Goal: Task Accomplishment & Management: Use online tool/utility

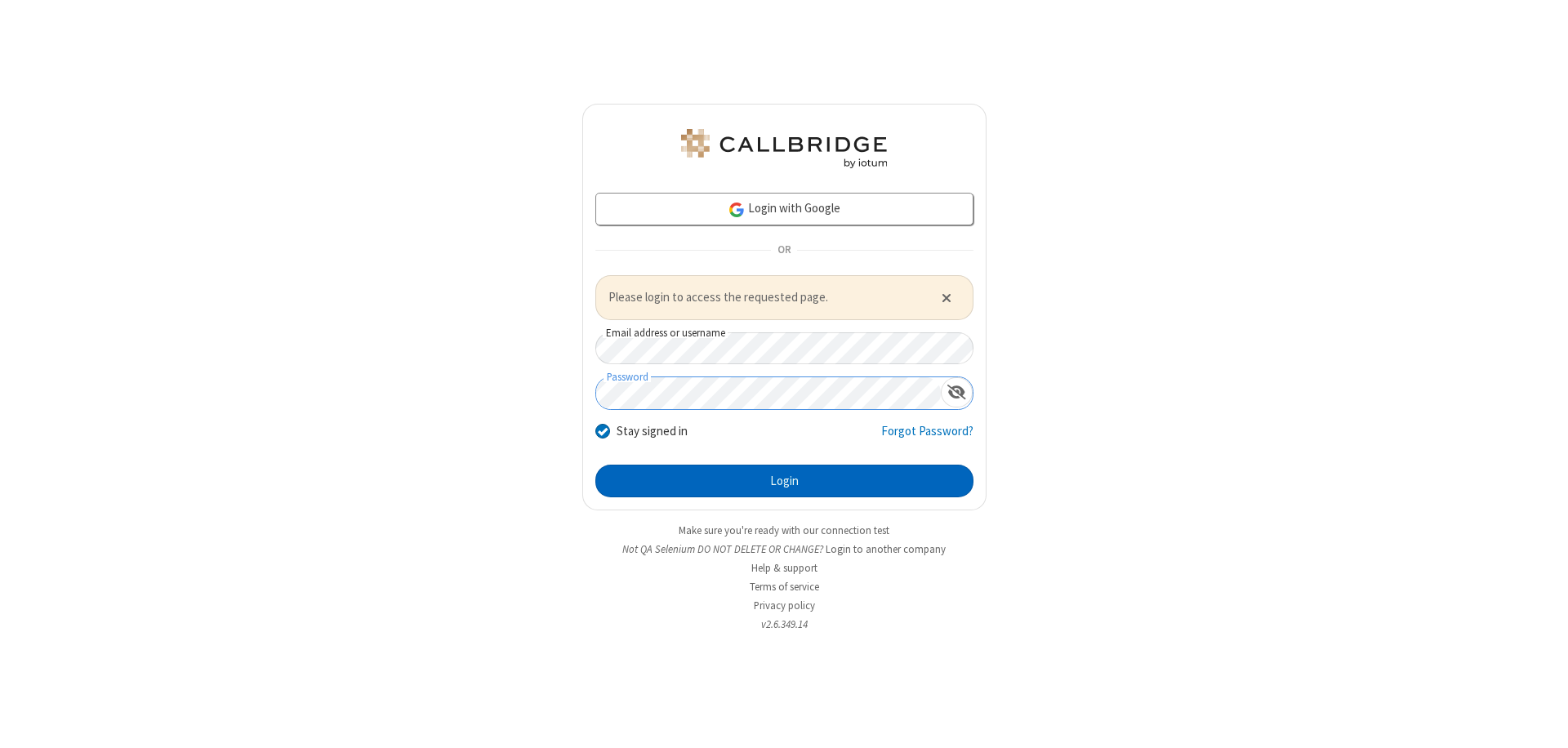
click at [784, 480] on button "Login" at bounding box center [784, 480] width 378 height 32
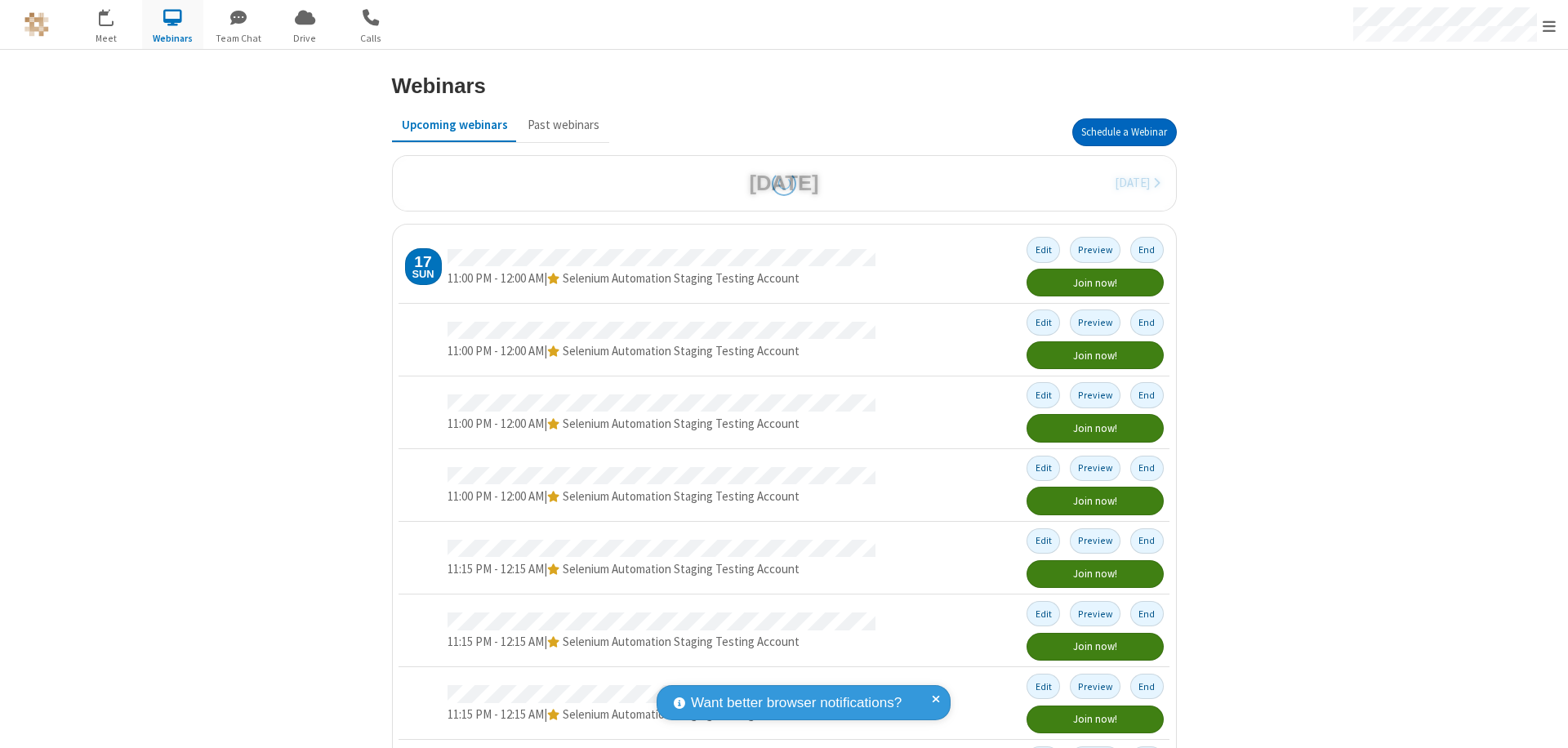
click at [1117, 133] on button "Schedule a Webinar" at bounding box center [1124, 132] width 105 height 28
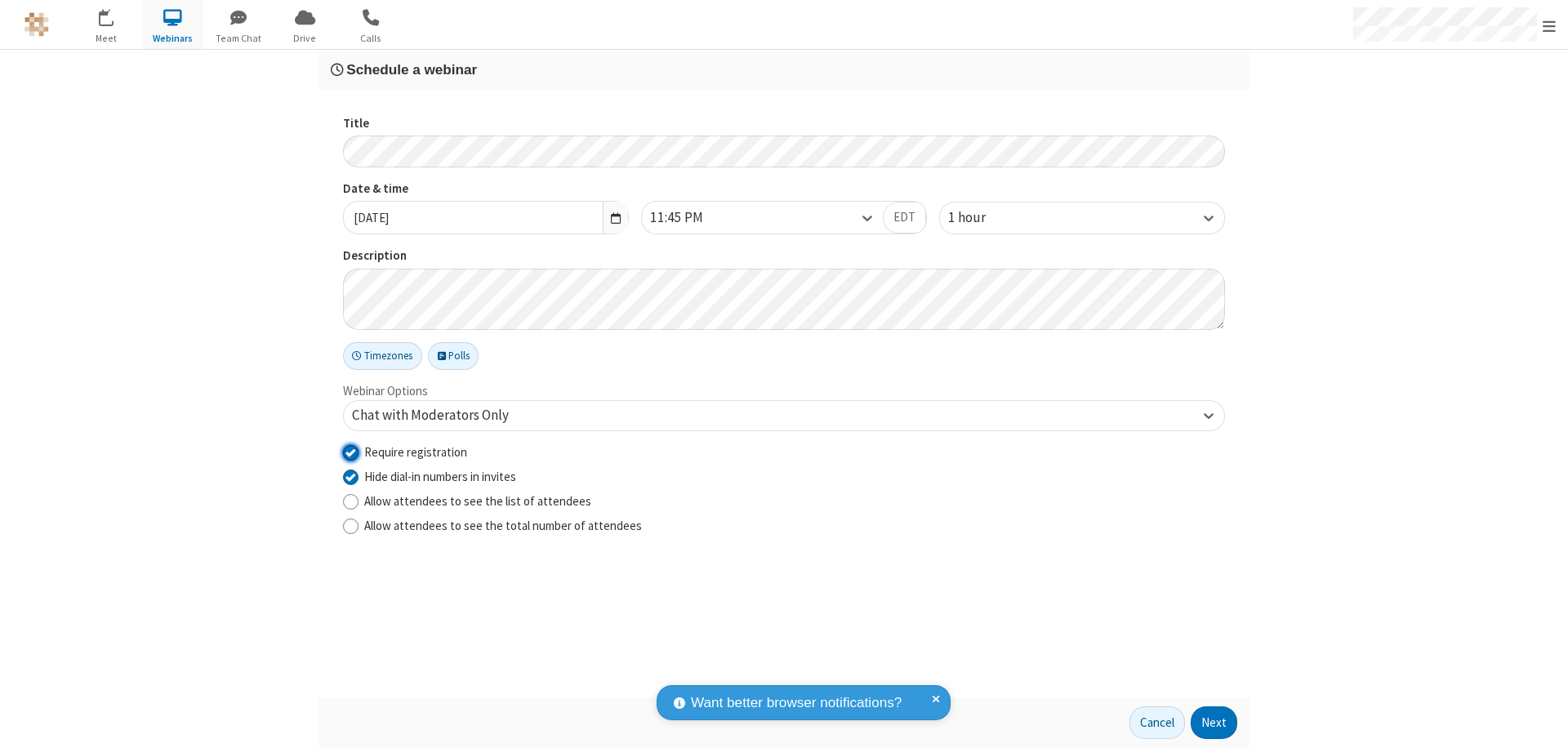
click at [350, 451] on input "Require registration" at bounding box center [350, 451] width 15 height 17
checkbox input "false"
click at [1214, 722] on button "Next" at bounding box center [1213, 722] width 47 height 32
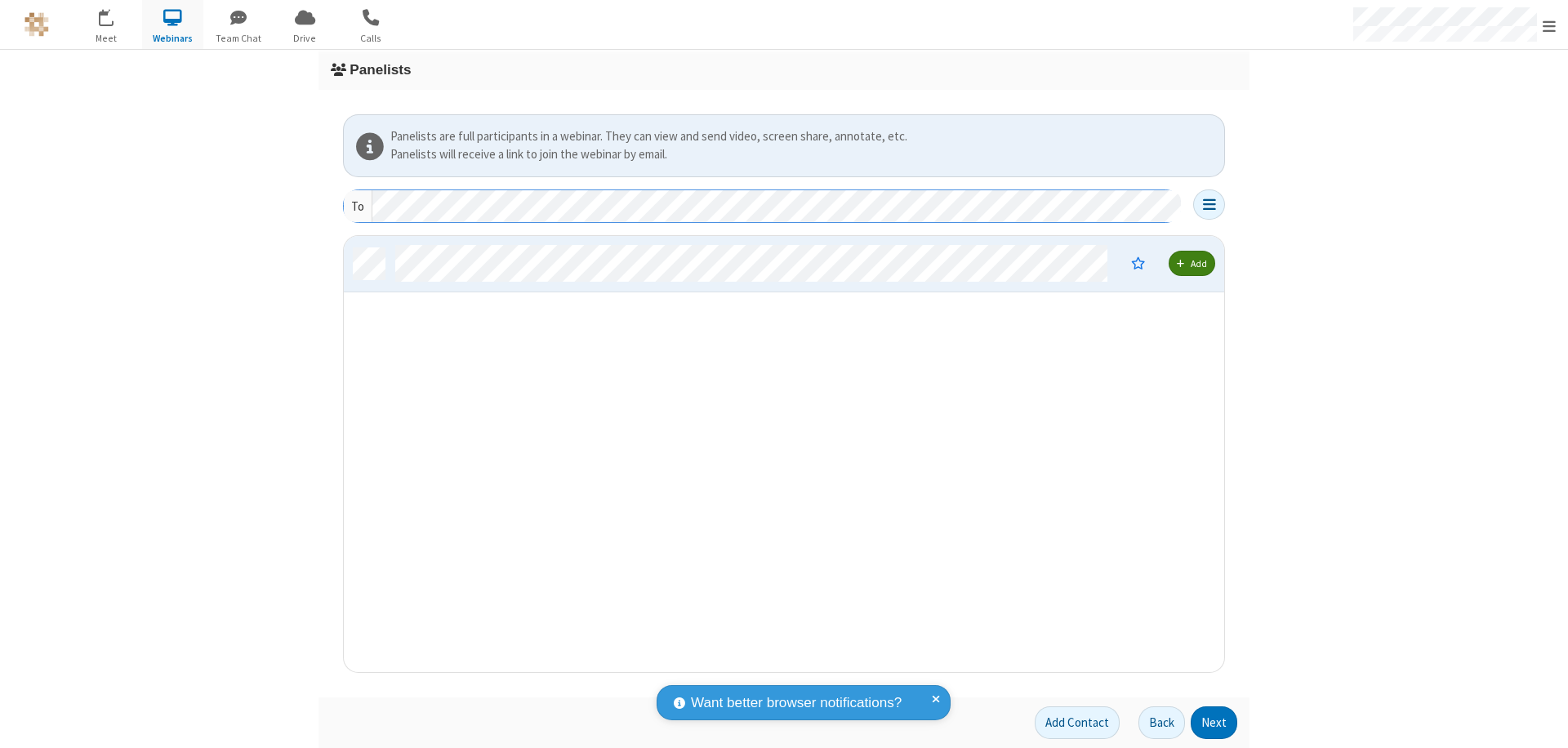
scroll to position [423, 868]
click at [1214, 722] on button "Next" at bounding box center [1213, 722] width 47 height 32
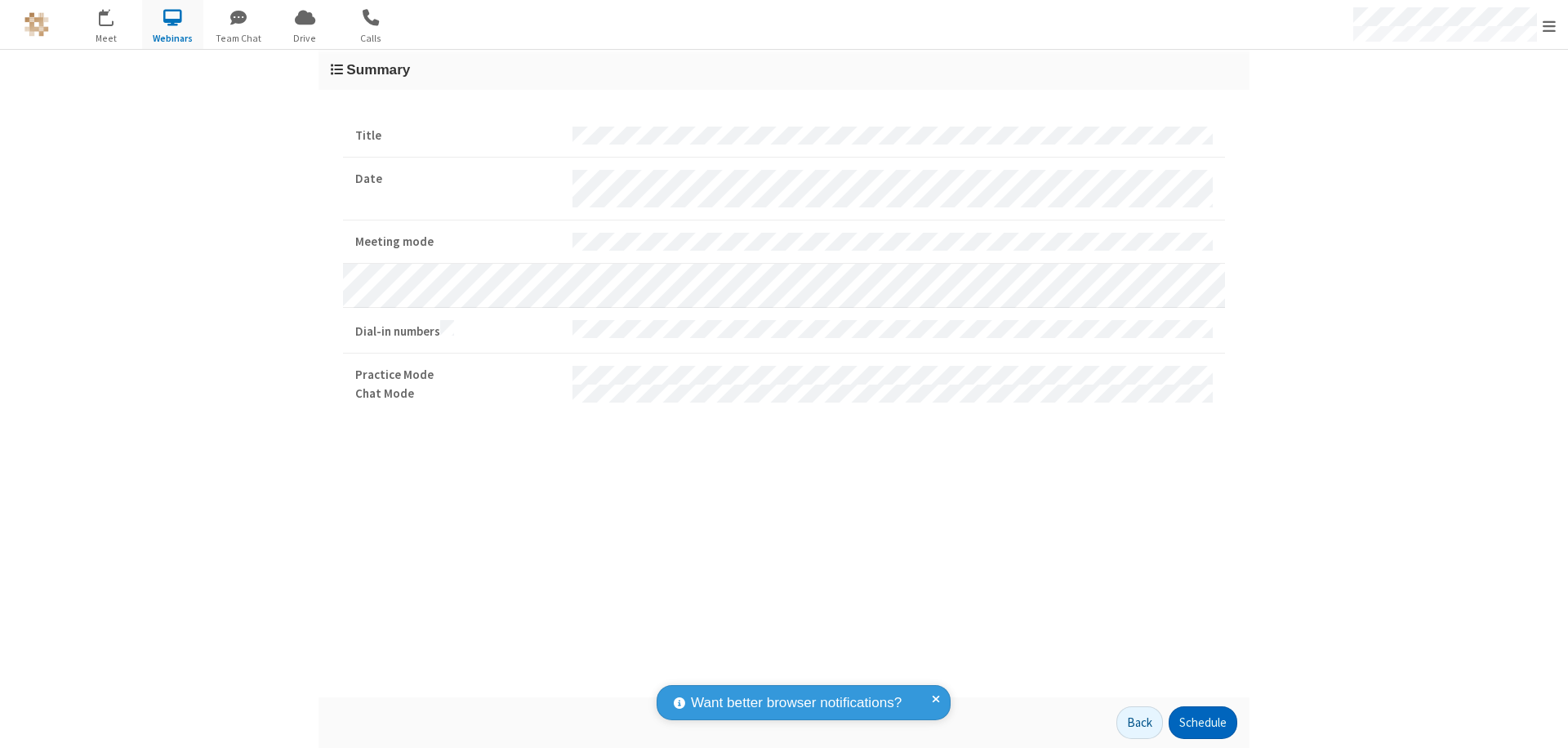
click at [1202, 722] on button "Schedule" at bounding box center [1202, 722] width 69 height 32
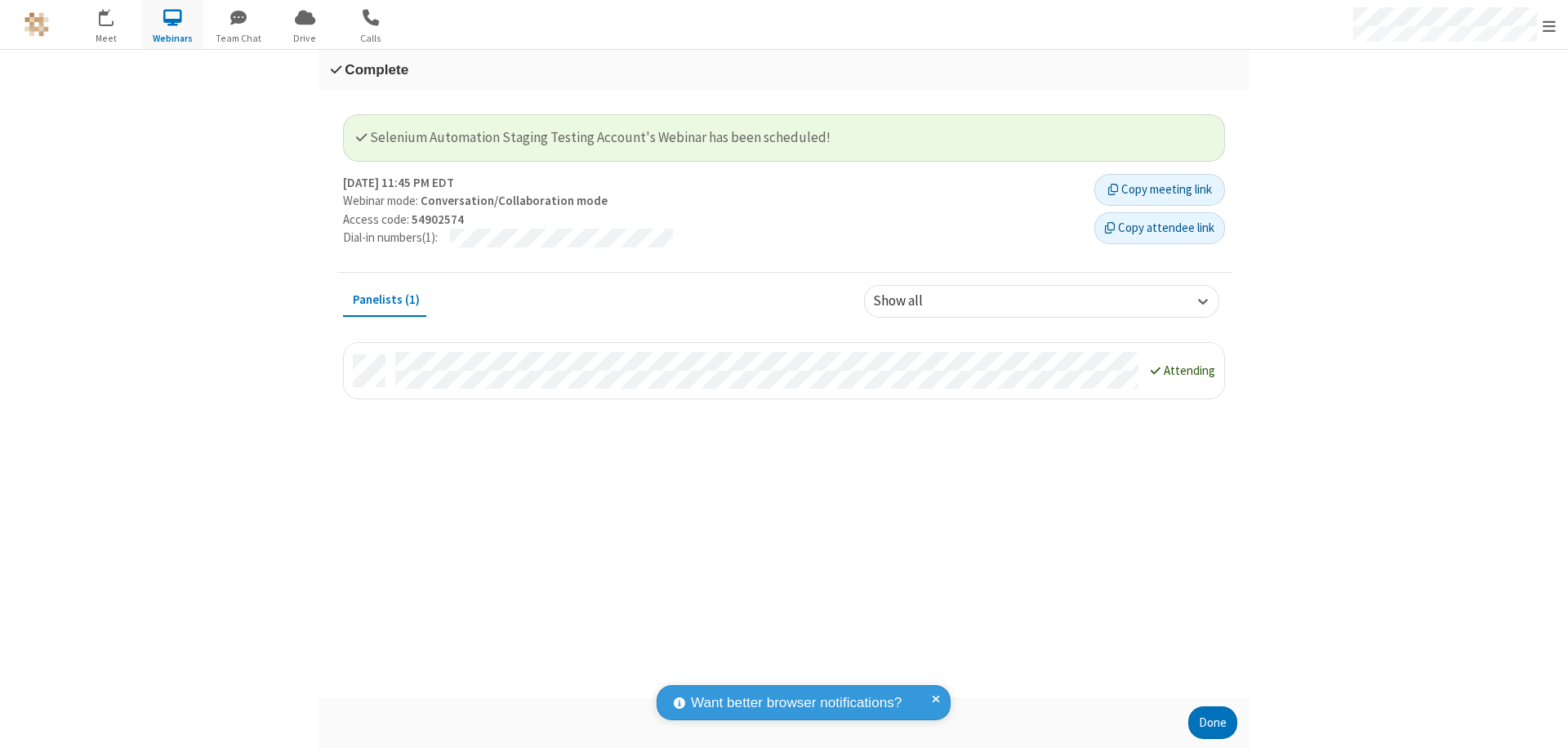
click at [1213, 722] on button "Done" at bounding box center [1213, 722] width 49 height 32
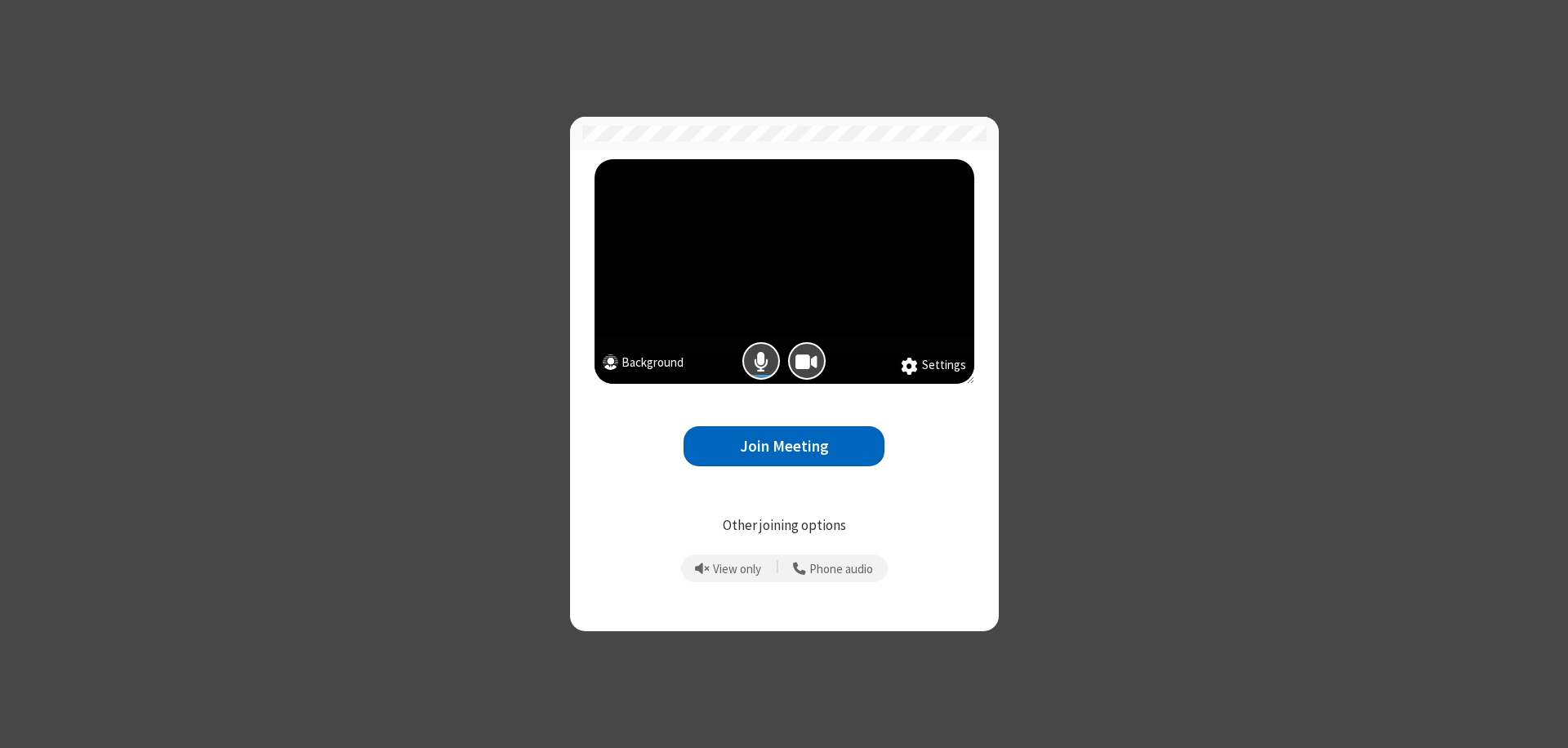
click at [784, 445] on button "Join Meeting" at bounding box center [784, 445] width 201 height 40
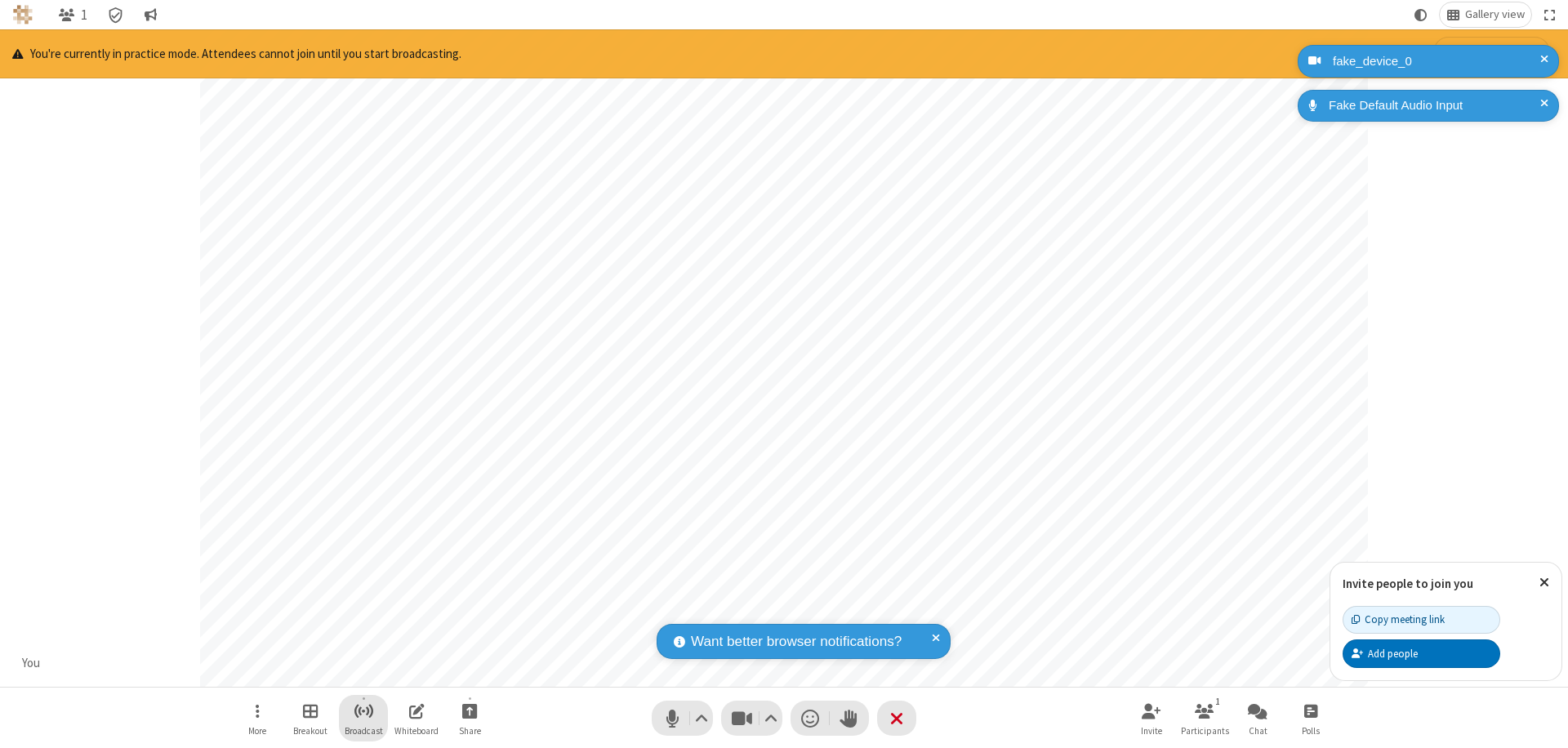
click at [362, 710] on span "Start broadcast" at bounding box center [364, 711] width 20 height 20
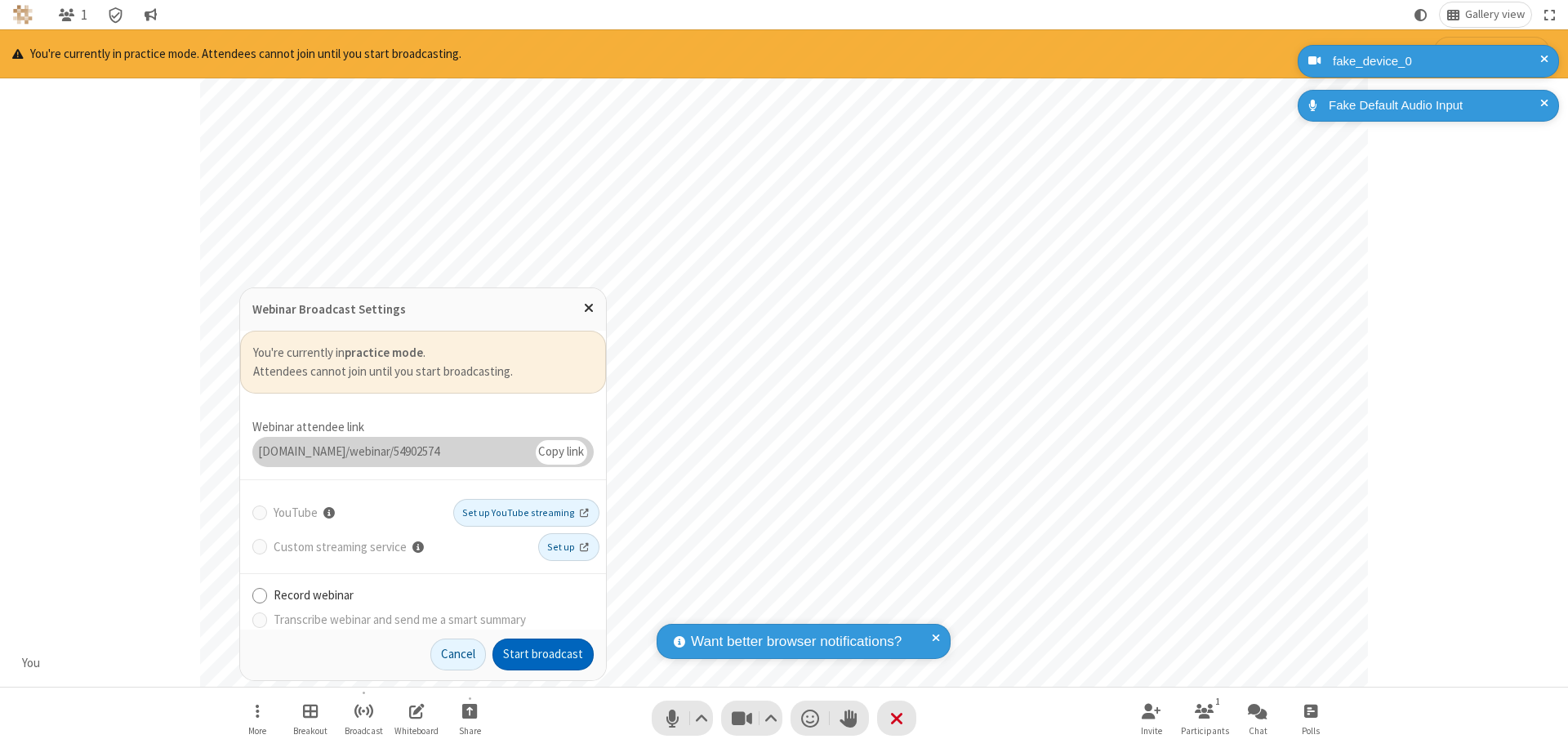
click at [543, 654] on button "Start broadcast" at bounding box center [543, 654] width 101 height 32
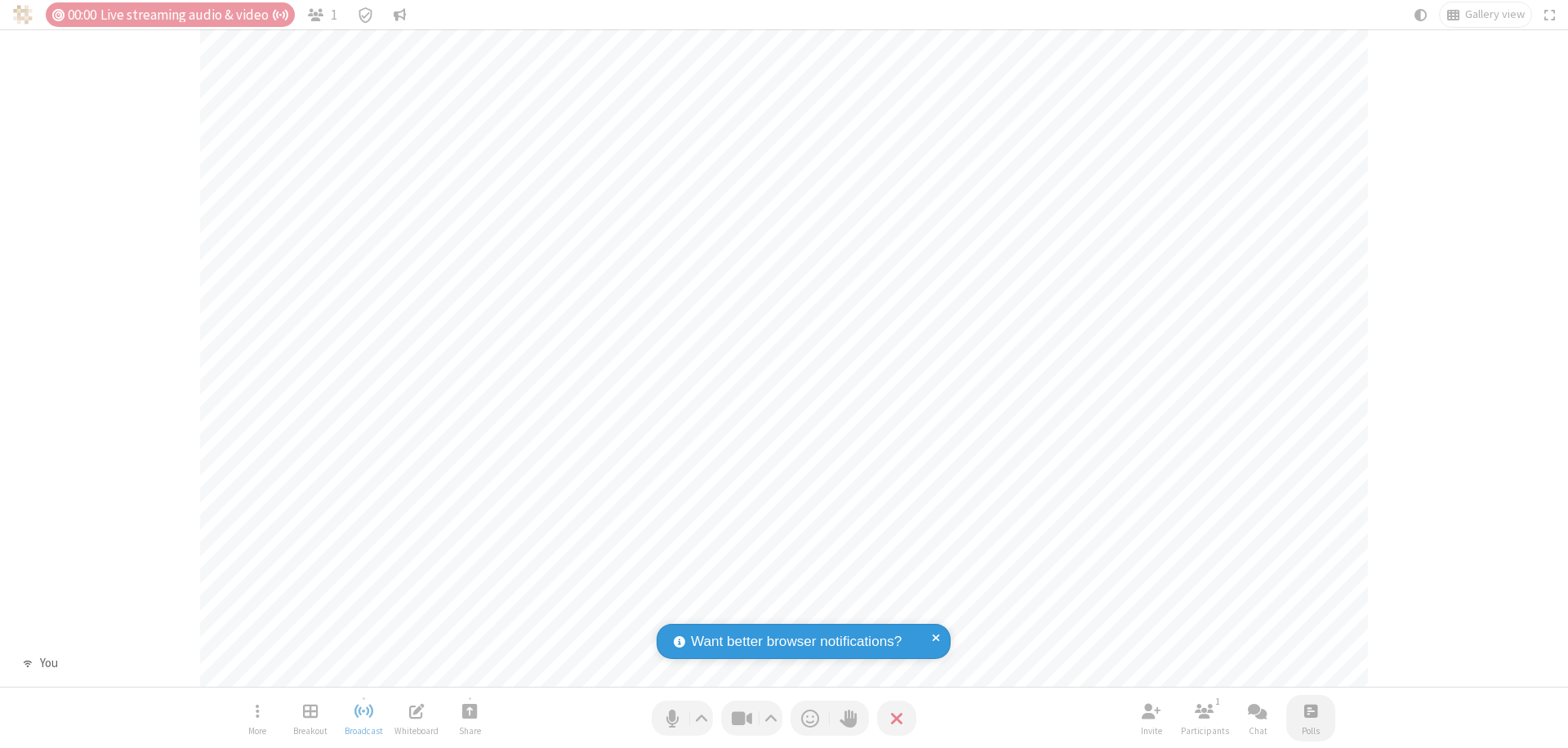
click at [1310, 710] on span "Open poll" at bounding box center [1310, 711] width 13 height 20
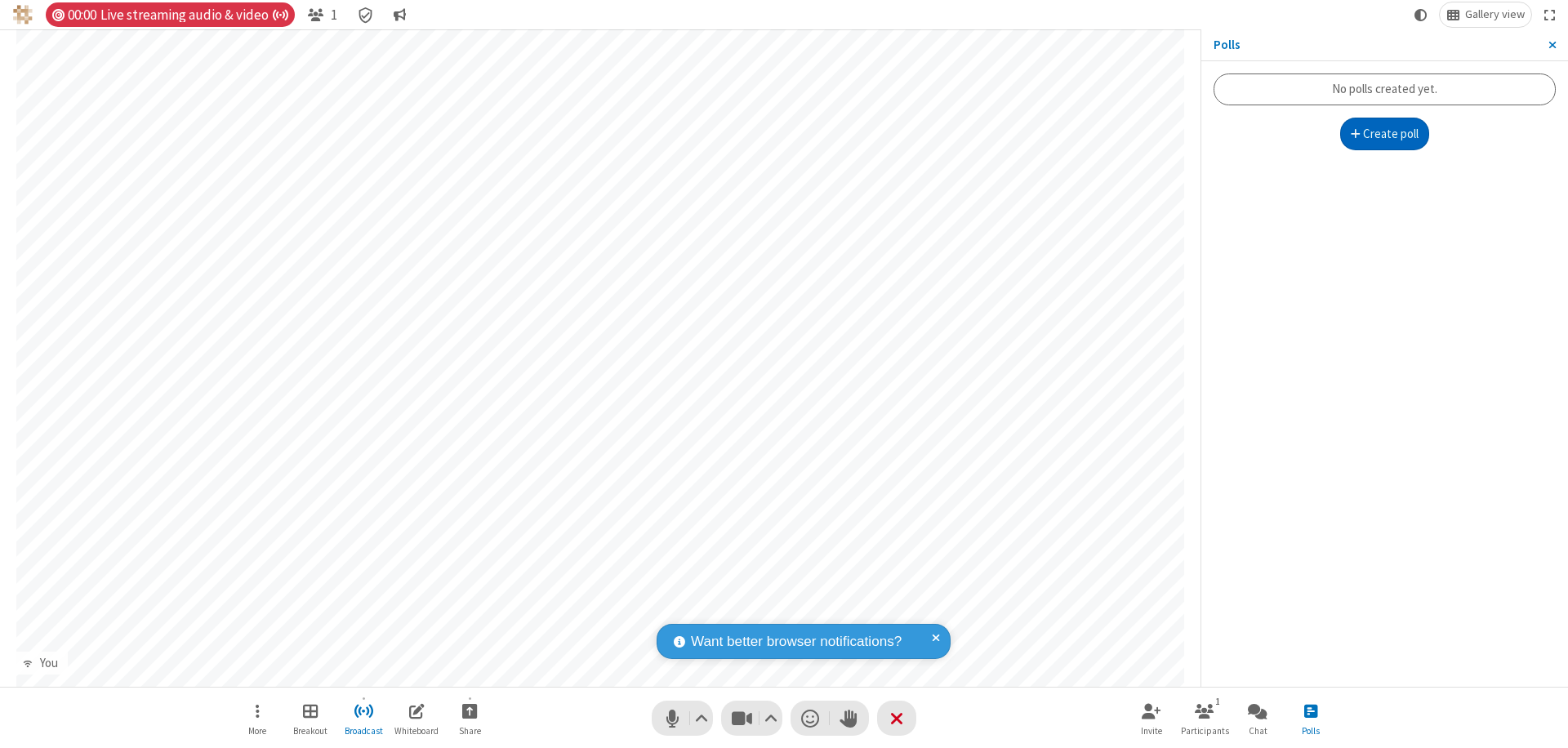
click at [1384, 133] on button "Create poll" at bounding box center [1385, 133] width 90 height 32
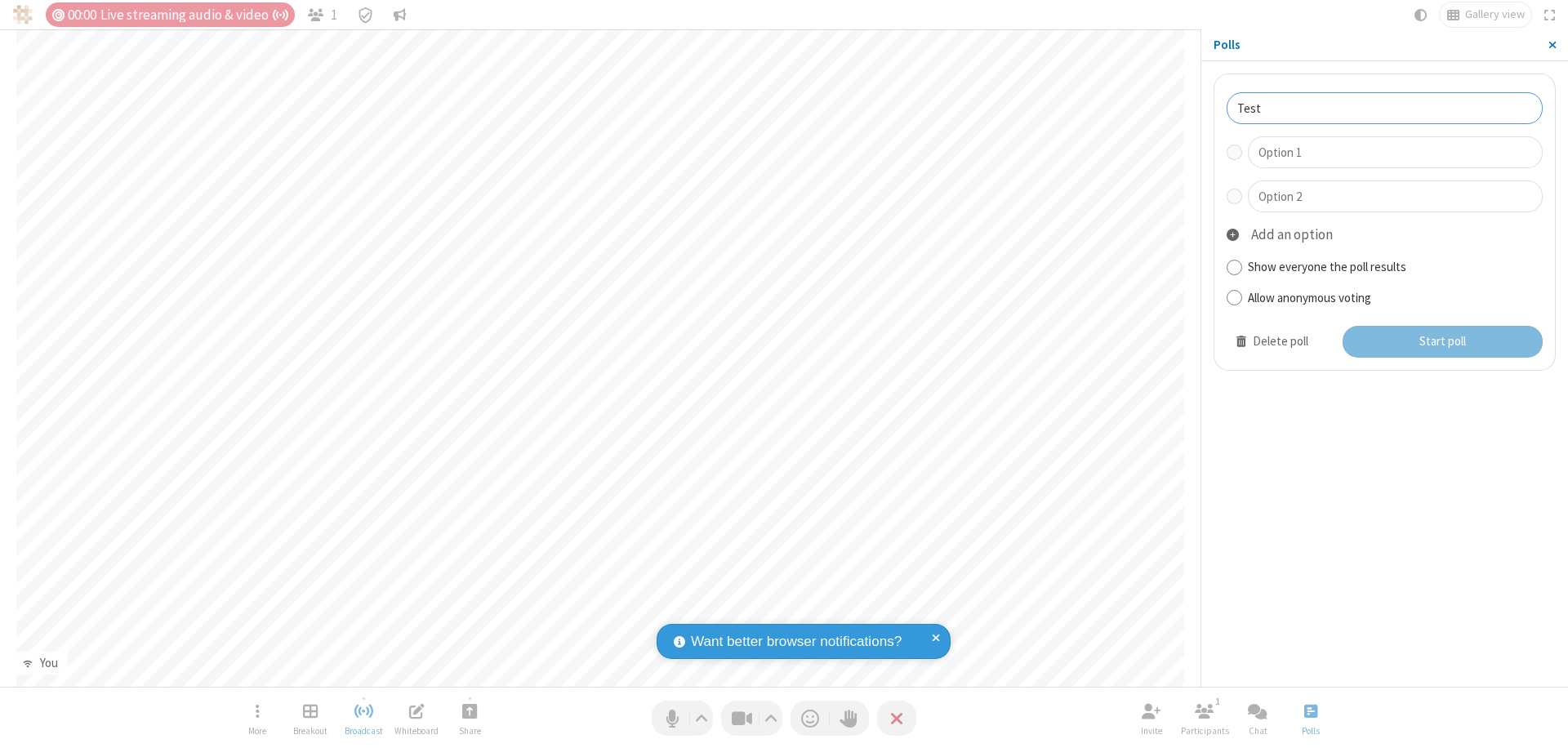
type input "Test"
type input "Yes"
type input "No"
click at [1441, 341] on button "Start poll" at bounding box center [1443, 342] width 201 height 32
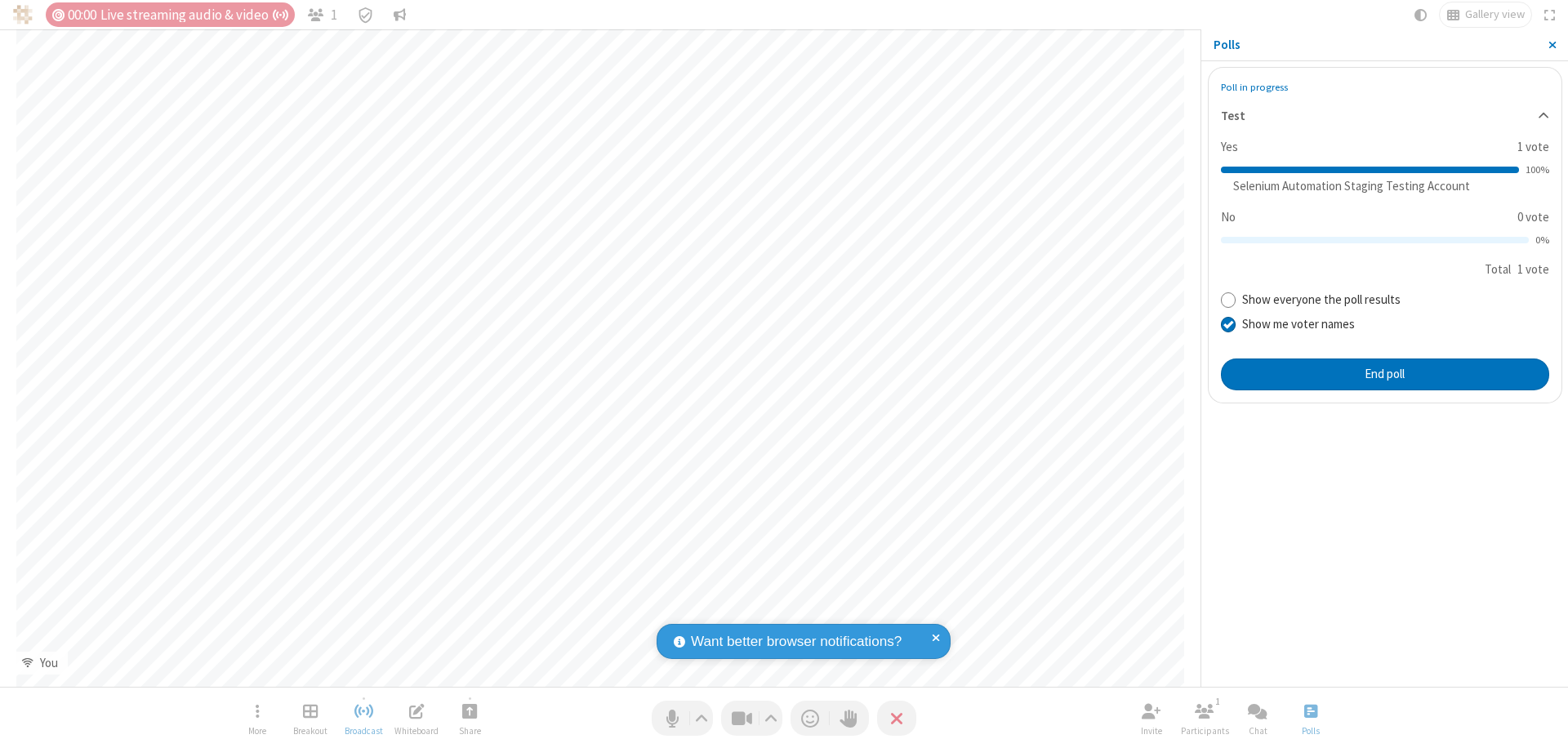
click at [1551, 45] on span "Close sidebar" at bounding box center [1553, 44] width 9 height 13
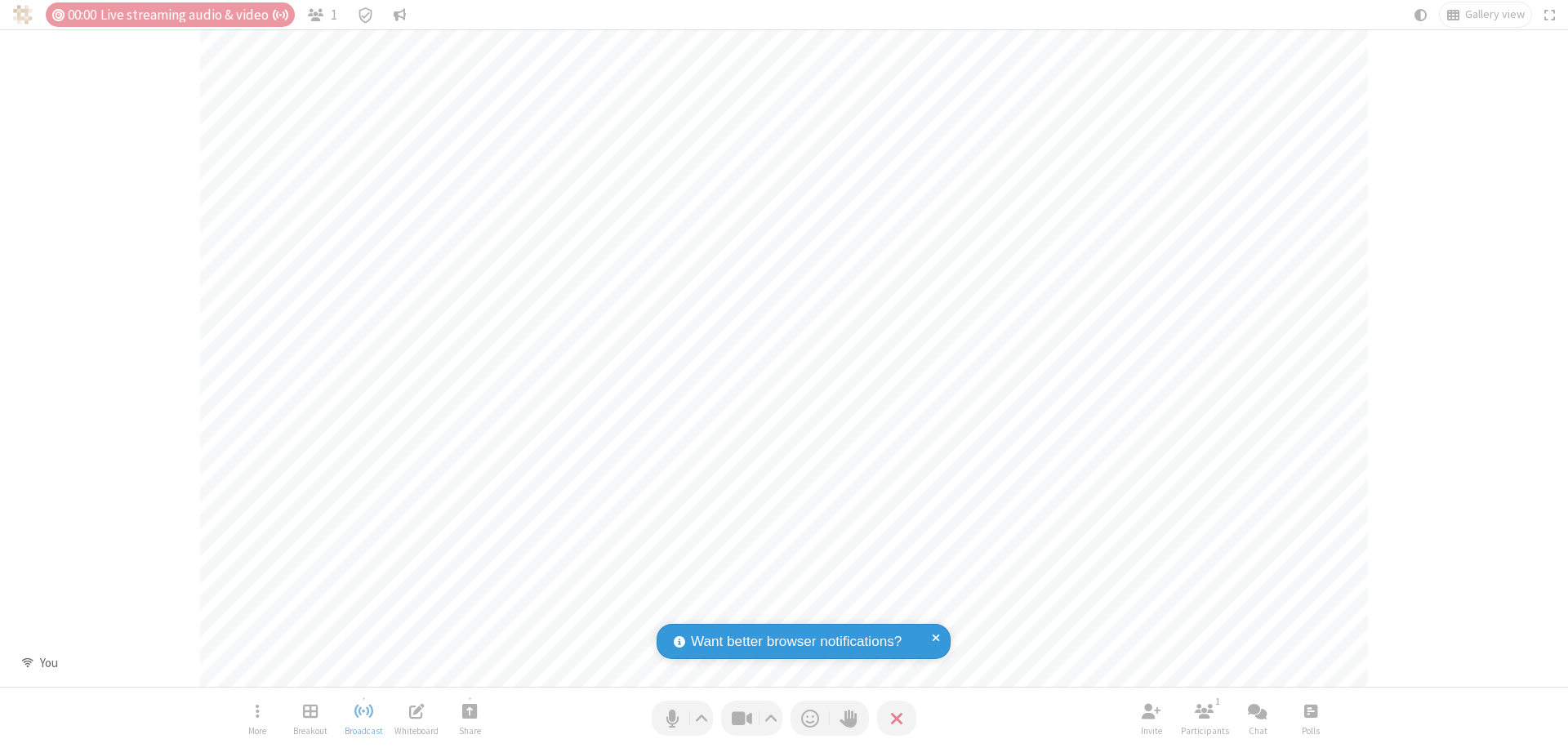
click at [1310, 710] on span "Open poll" at bounding box center [1310, 711] width 13 height 20
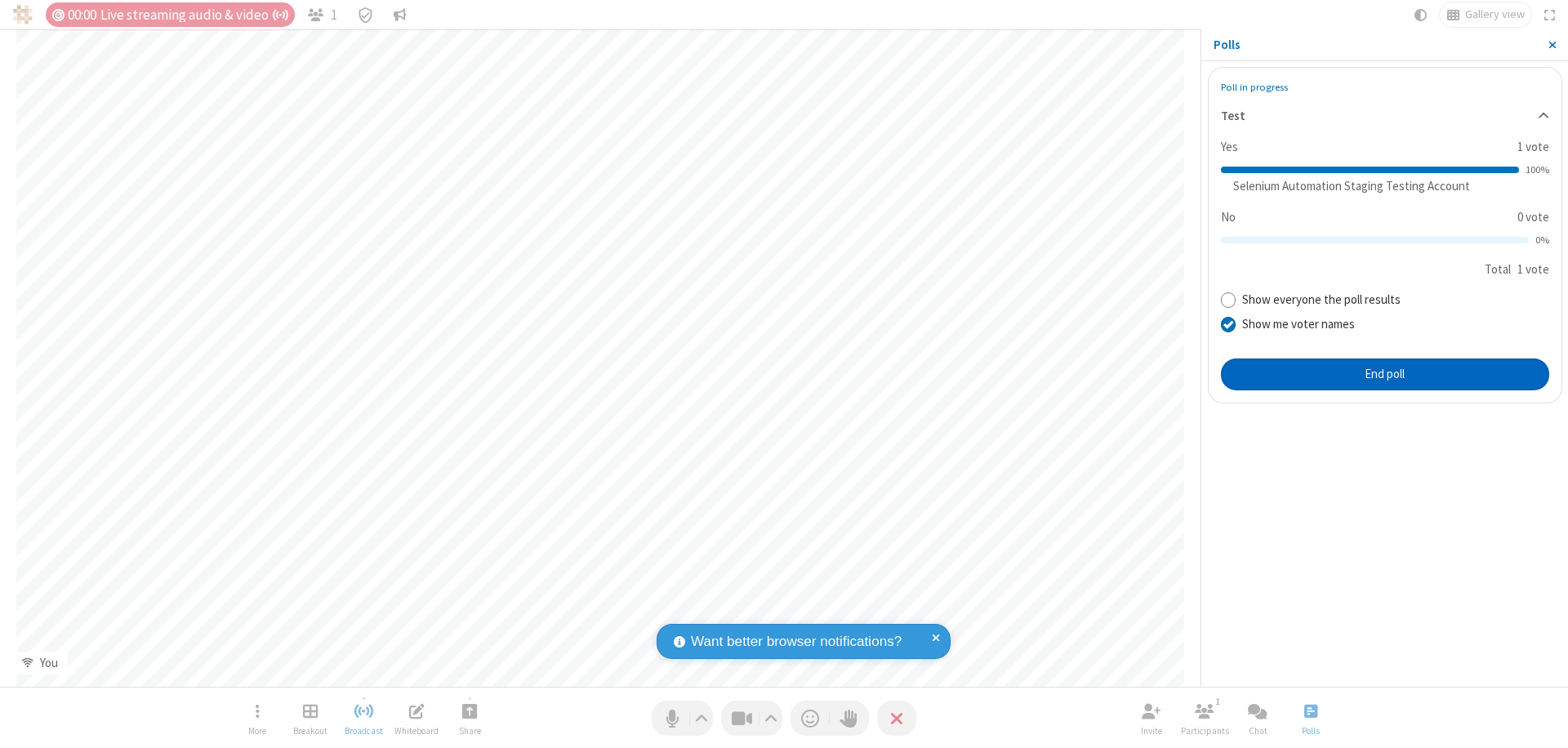
click at [1384, 374] on button "End poll" at bounding box center [1385, 375] width 328 height 32
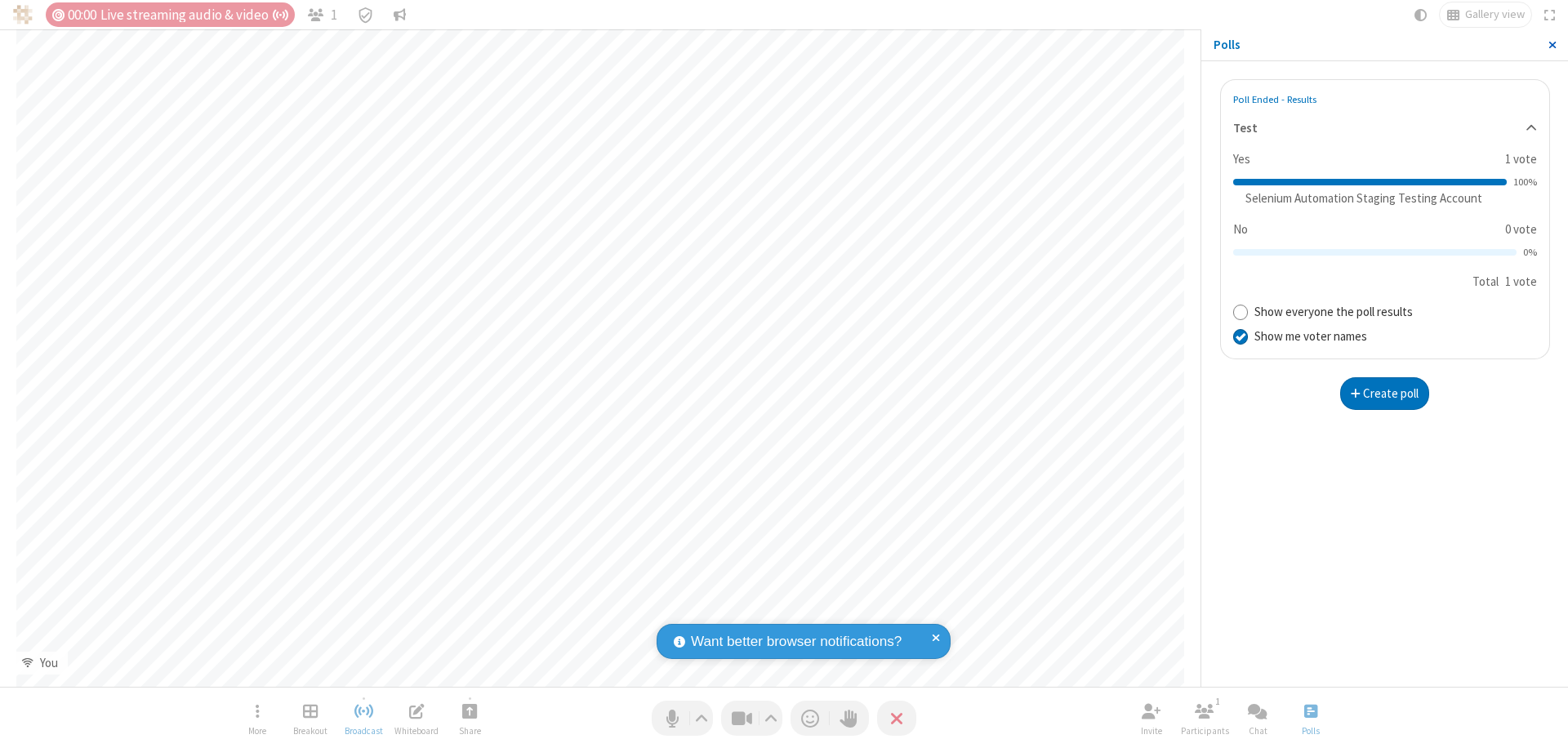
click at [1551, 45] on span "Close sidebar" at bounding box center [1553, 44] width 9 height 13
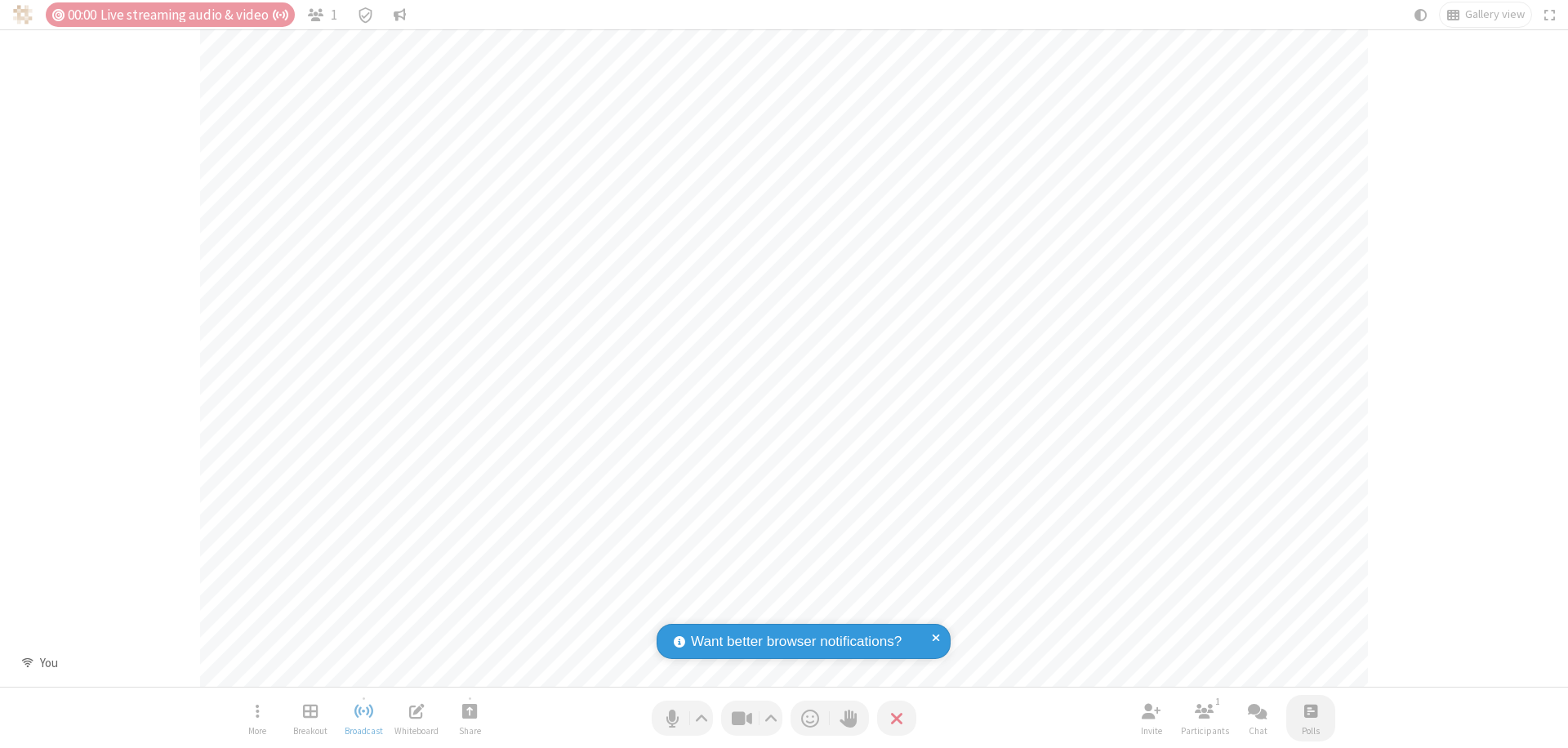
click at [1310, 710] on span "Open poll" at bounding box center [1310, 711] width 13 height 20
